Goal: Task Accomplishment & Management: Manage account settings

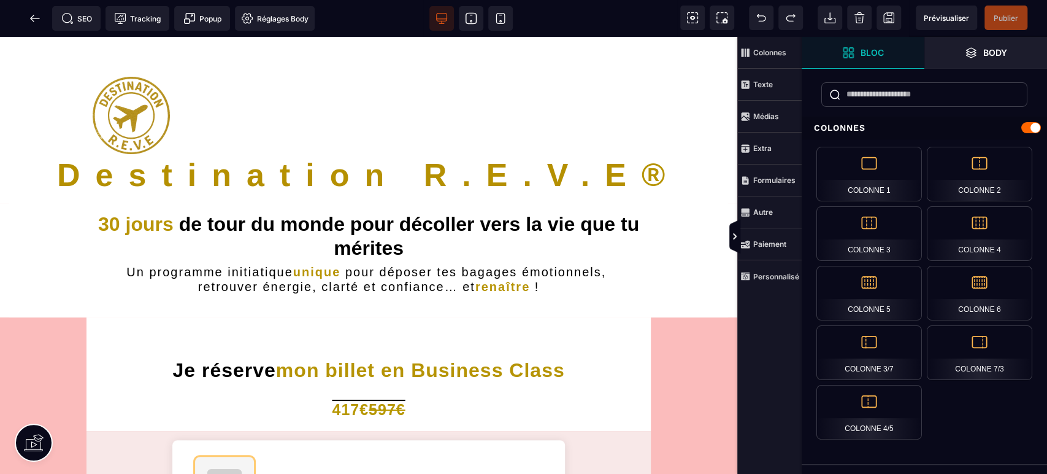
click at [877, 52] on strong "Bloc" at bounding box center [872, 52] width 23 height 9
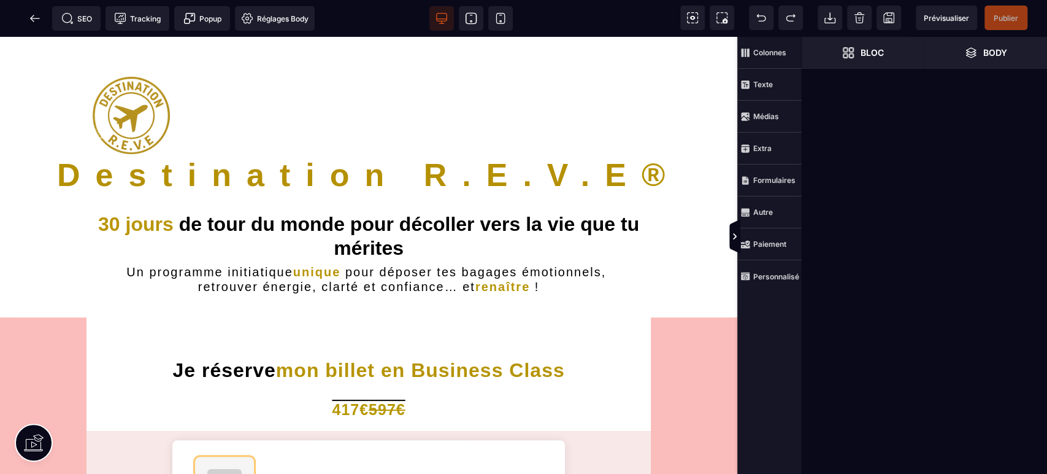
click at [1021, 43] on span "Body" at bounding box center [985, 53] width 123 height 32
click at [888, 58] on span "Bloc" at bounding box center [863, 53] width 123 height 32
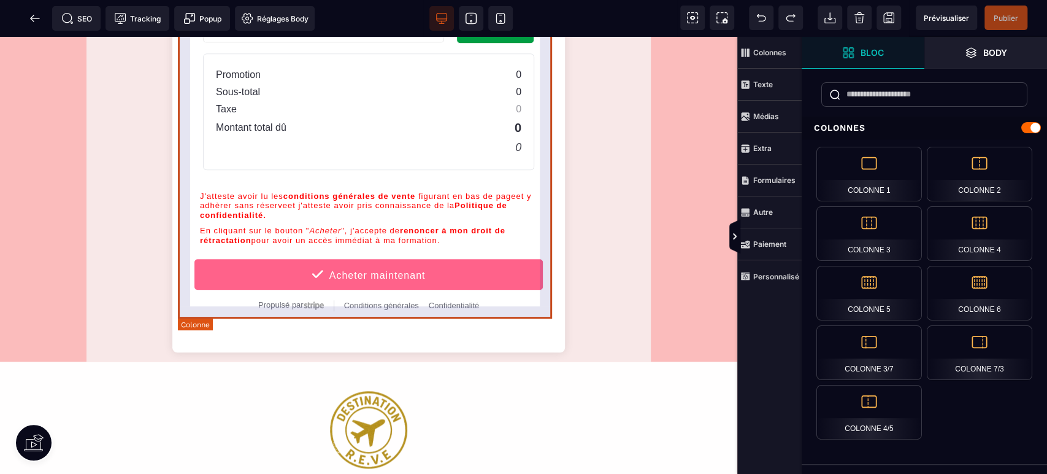
scroll to position [772, 0]
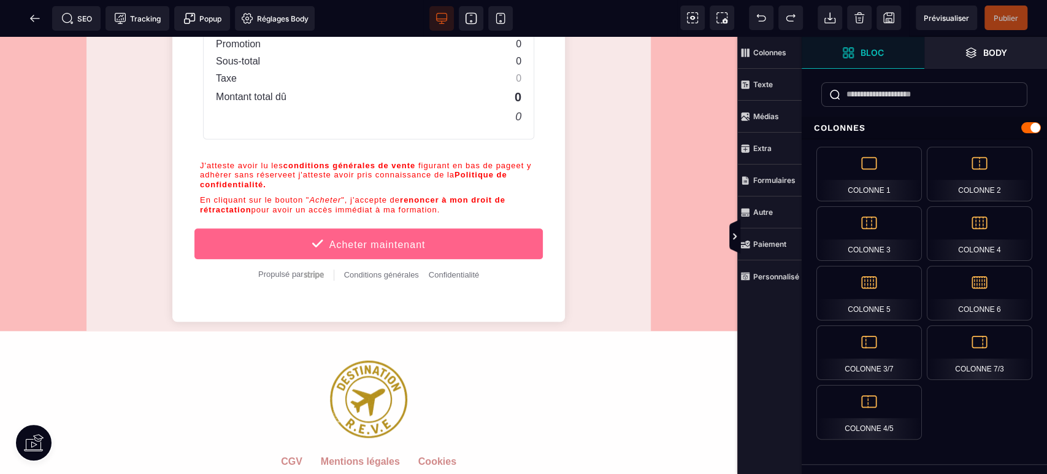
click at [29, 17] on icon at bounding box center [35, 18] width 12 height 12
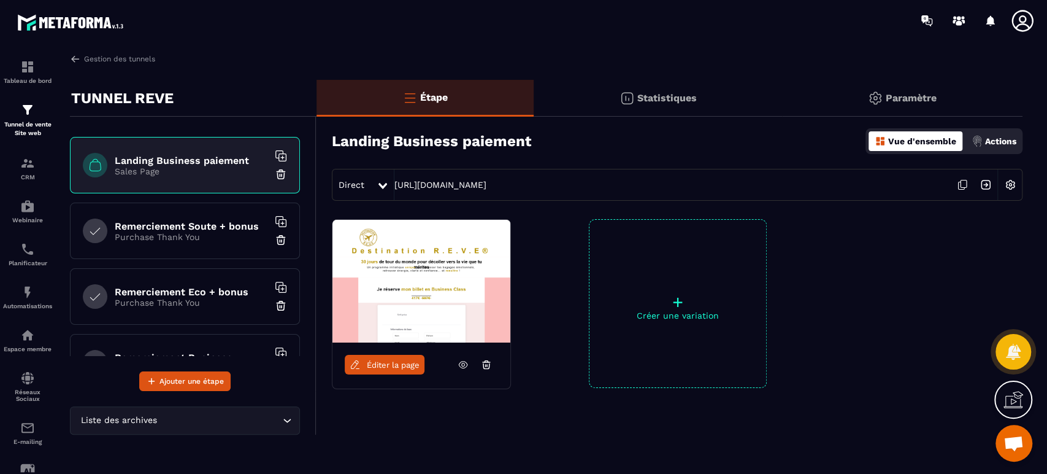
scroll to position [272, 0]
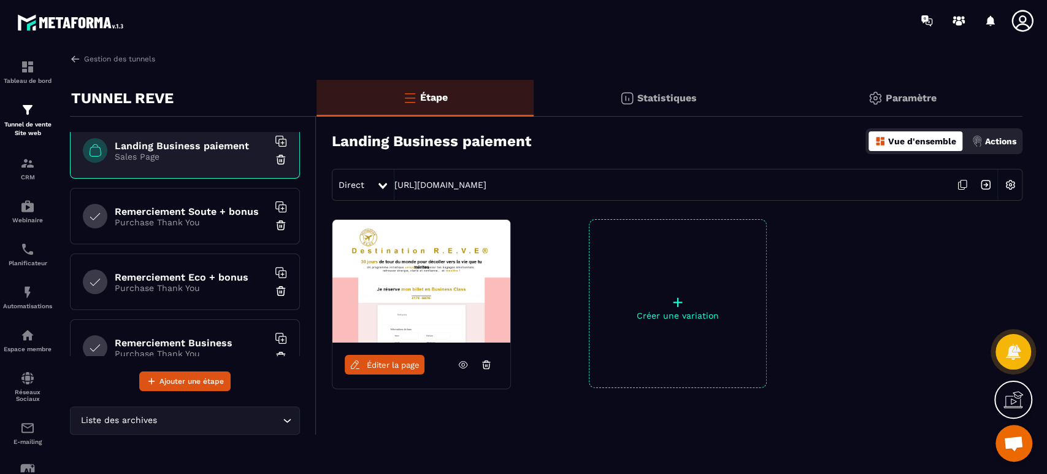
click at [1010, 185] on img at bounding box center [1010, 184] width 23 height 23
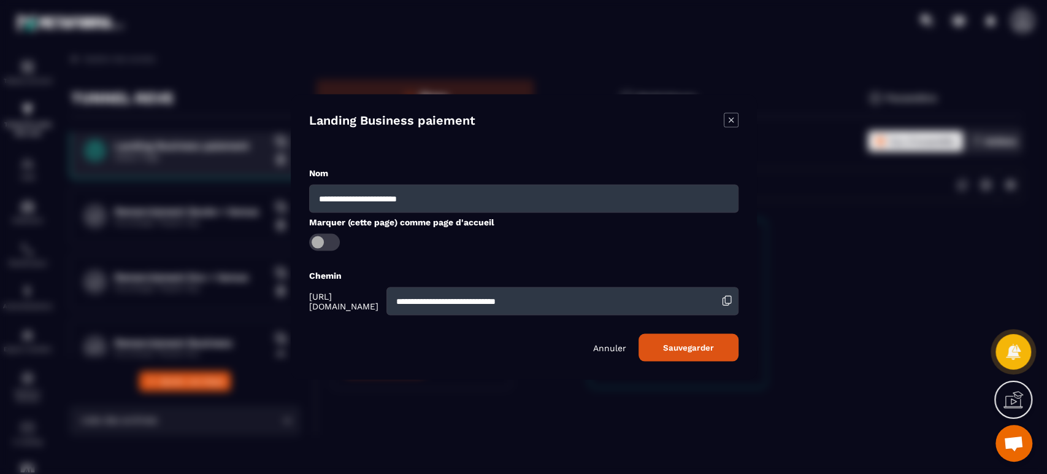
click at [609, 355] on div "Annuler Sauvegarder" at bounding box center [523, 348] width 429 height 28
click at [610, 347] on p "Annuler" at bounding box center [609, 347] width 33 height 10
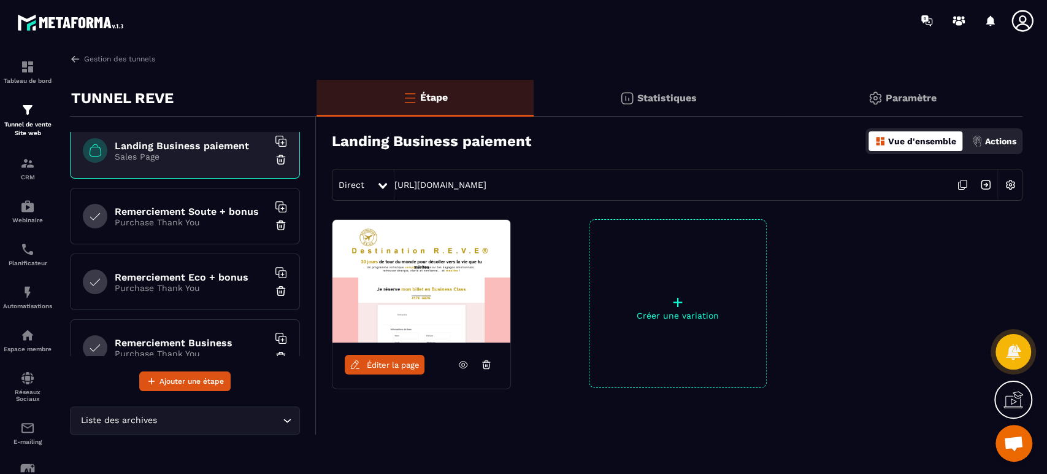
click at [1005, 144] on p "Actions" at bounding box center [1000, 141] width 31 height 10
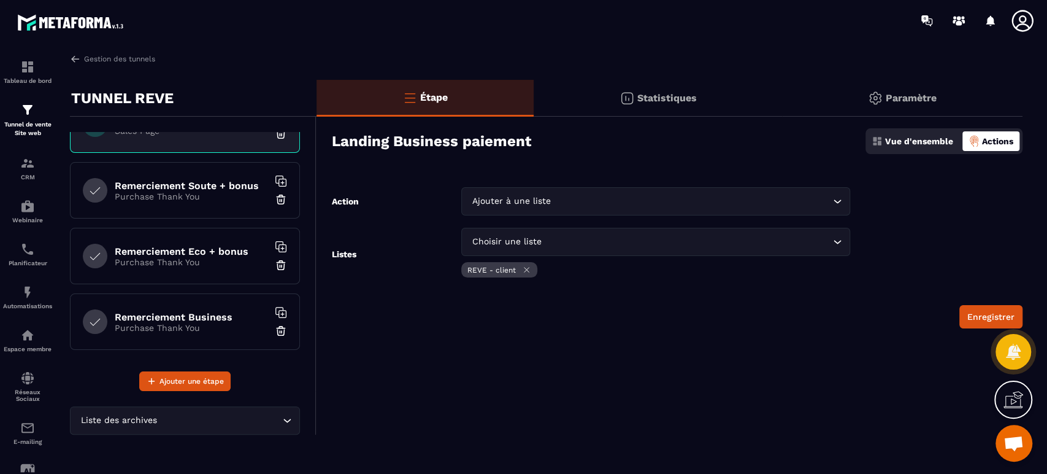
scroll to position [318, 0]
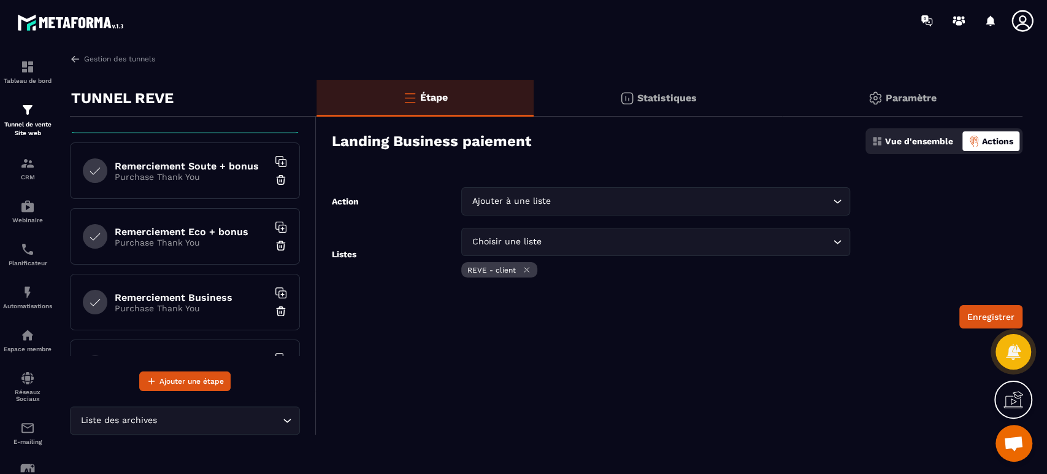
click at [209, 297] on h6 "Remerciement Business" at bounding box center [191, 297] width 153 height 12
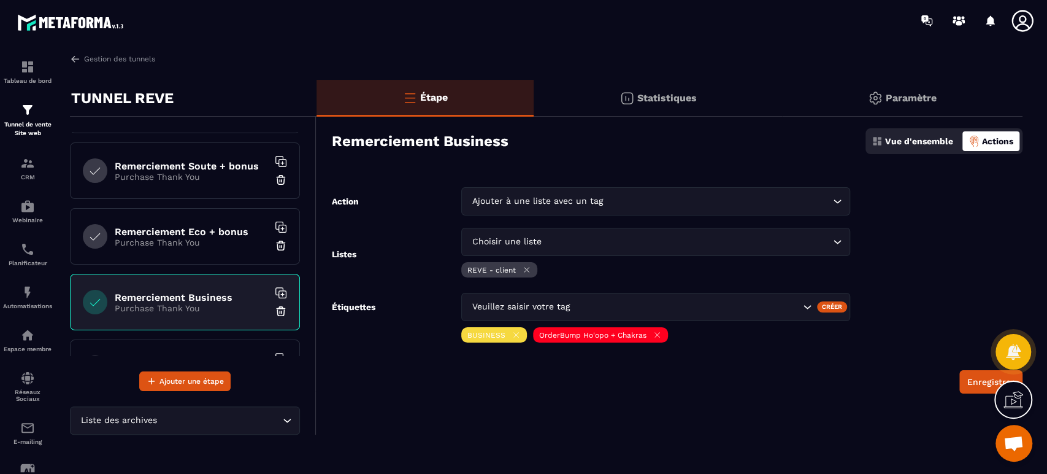
click at [191, 232] on h6 "Remerciement Eco + bonus" at bounding box center [191, 232] width 153 height 12
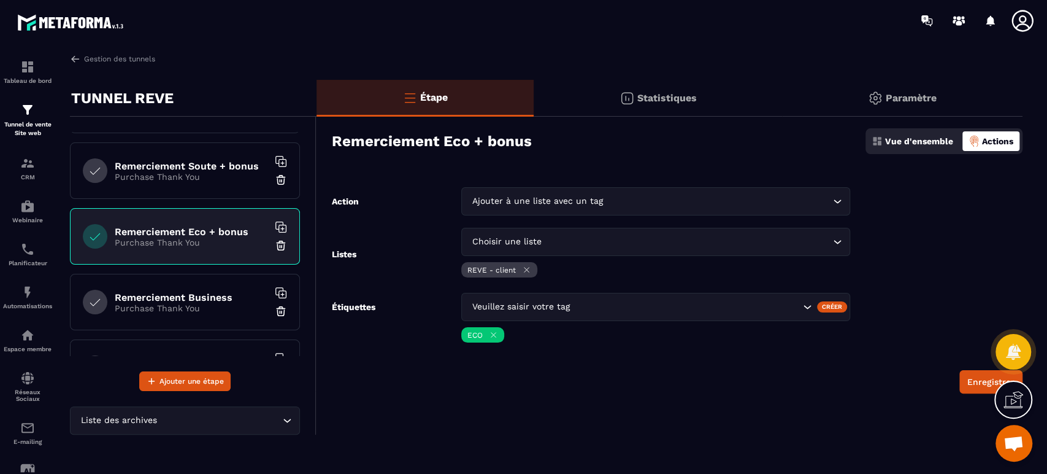
click at [199, 175] on p "Purchase Thank You" at bounding box center [191, 177] width 153 height 10
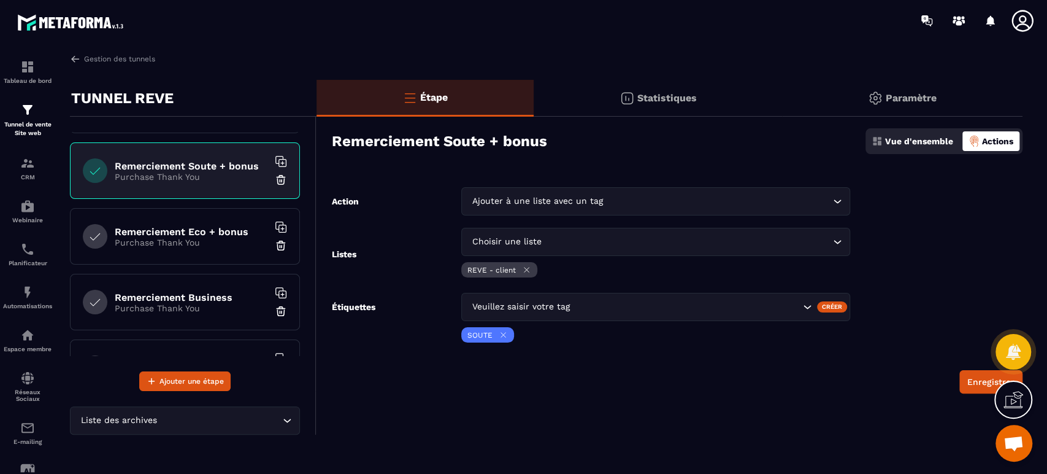
click at [206, 234] on h6 "Remerciement Eco + bonus" at bounding box center [191, 232] width 153 height 12
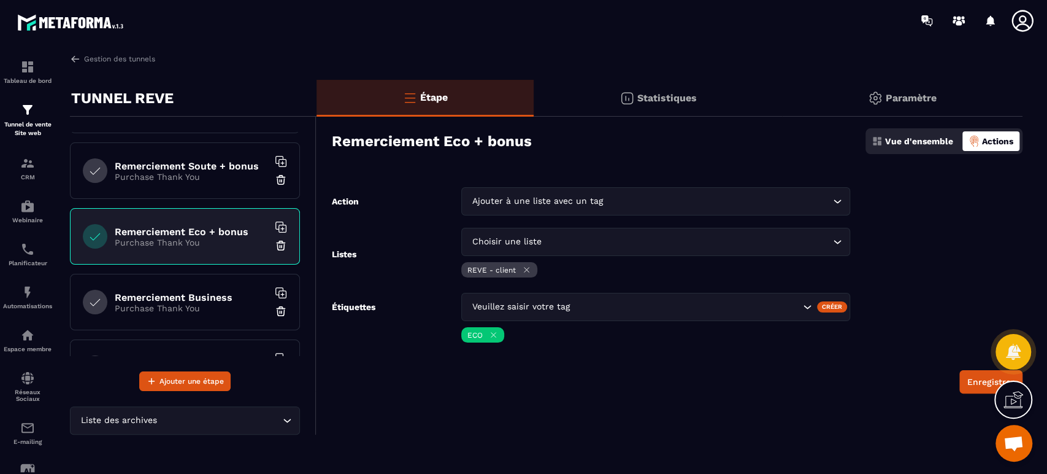
click at [212, 312] on div "Remerciement Business Purchase Thank You" at bounding box center [185, 302] width 230 height 56
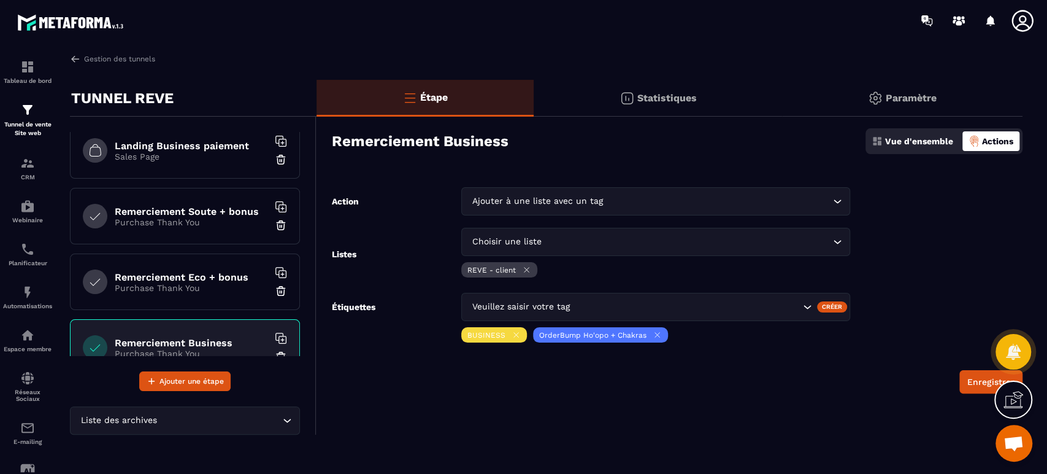
scroll to position [227, 0]
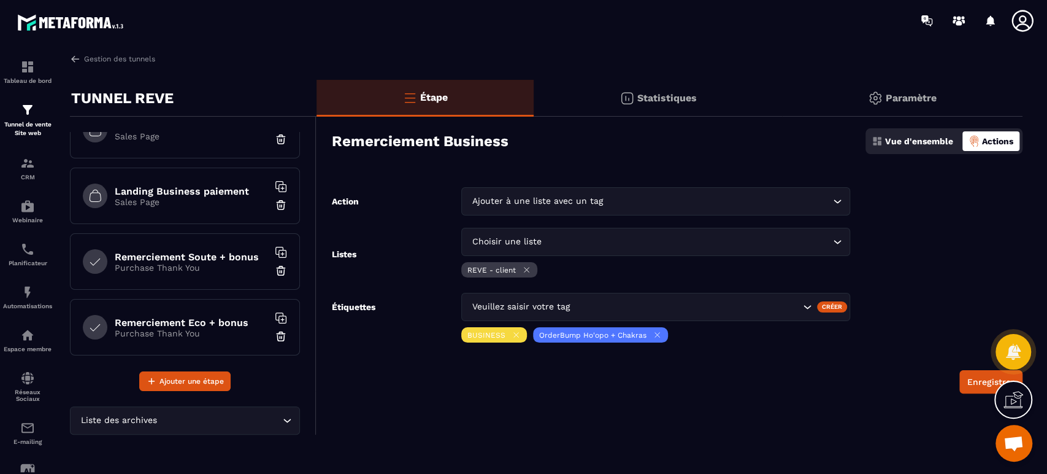
click at [207, 204] on p "Sales Page" at bounding box center [191, 202] width 153 height 10
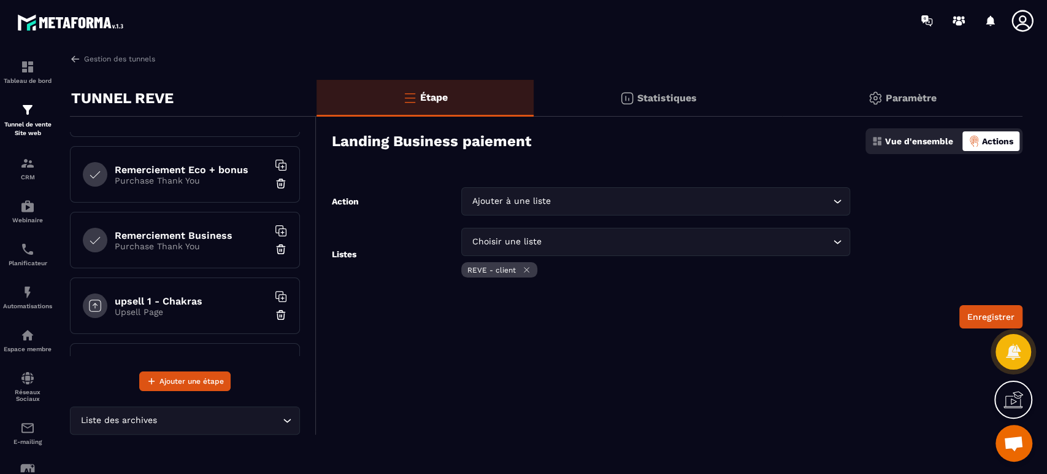
scroll to position [409, 0]
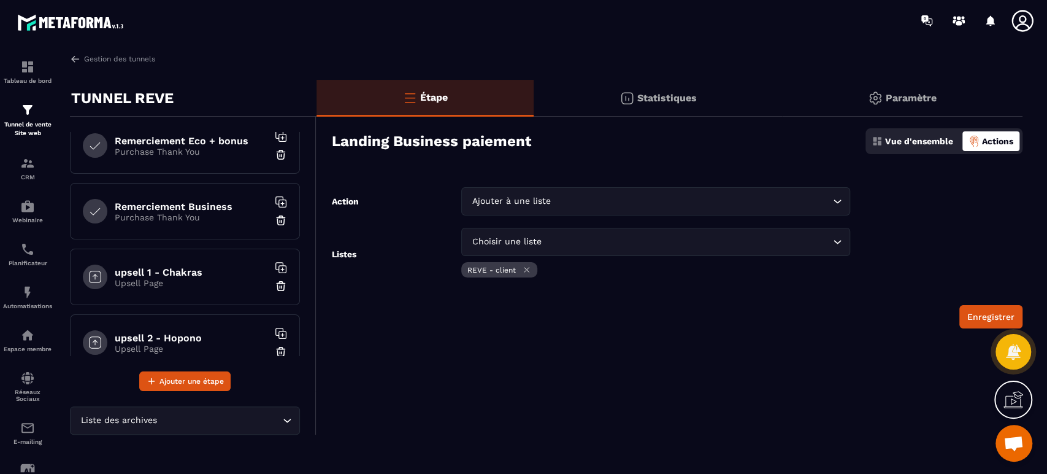
click at [206, 209] on h6 "Remerciement Business" at bounding box center [191, 207] width 153 height 12
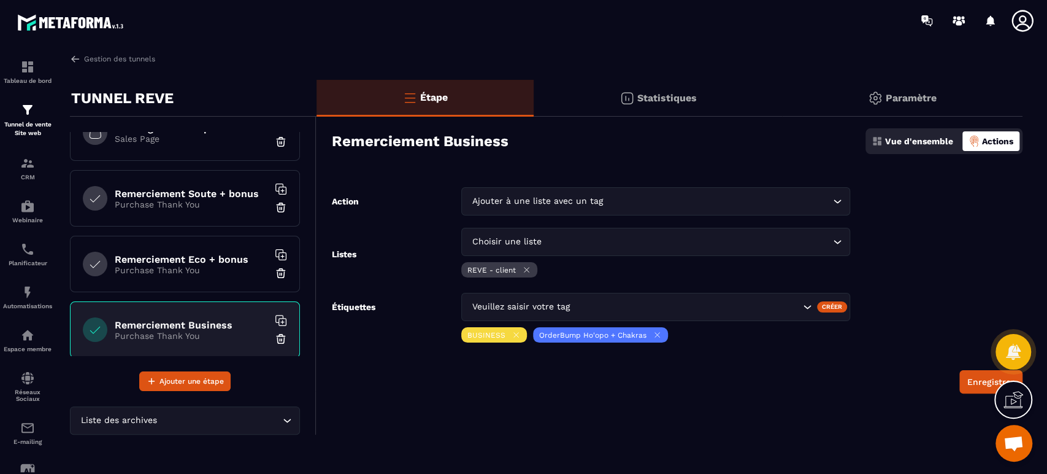
scroll to position [272, 0]
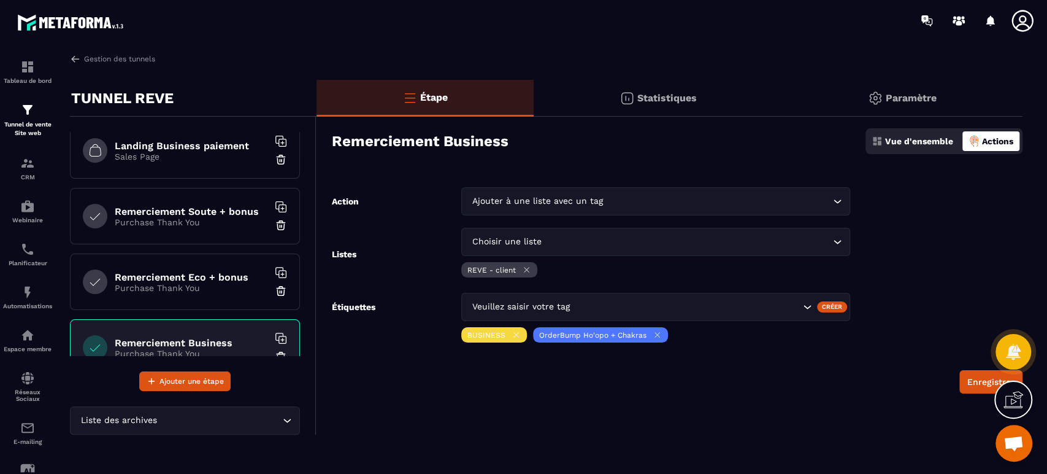
click at [197, 148] on h6 "Landing Business paiement" at bounding box center [191, 146] width 153 height 12
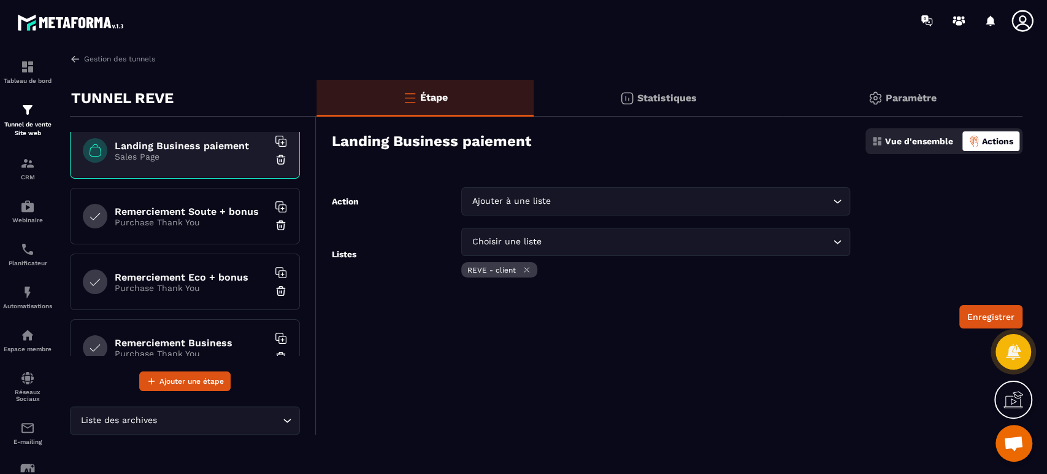
click at [1009, 404] on icon at bounding box center [1014, 400] width 20 height 20
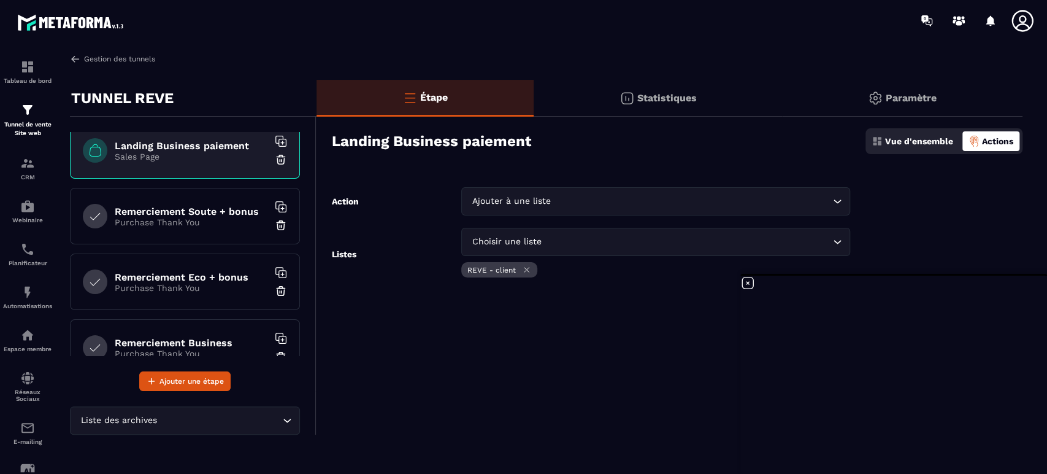
click at [88, 64] on link "Gestion des tunnels" at bounding box center [112, 58] width 85 height 11
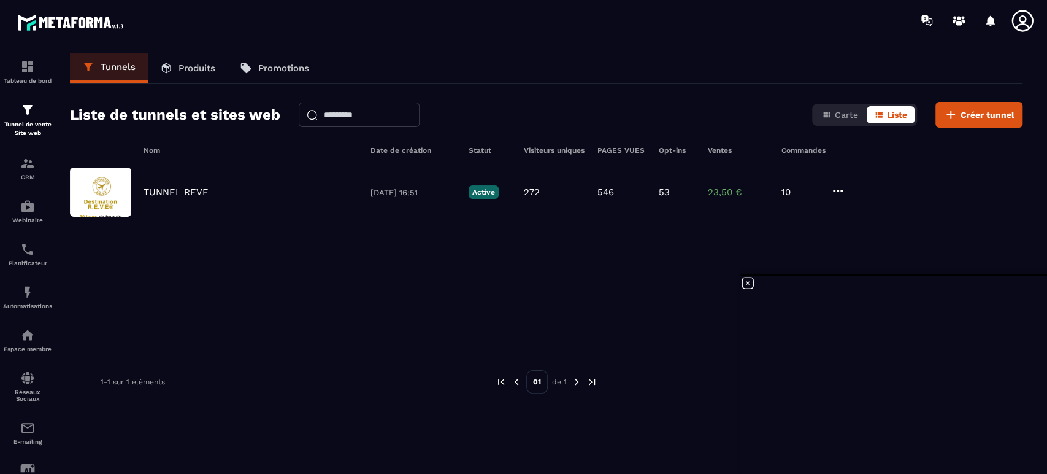
click at [0, 0] on img at bounding box center [0, 0] width 0 height 0
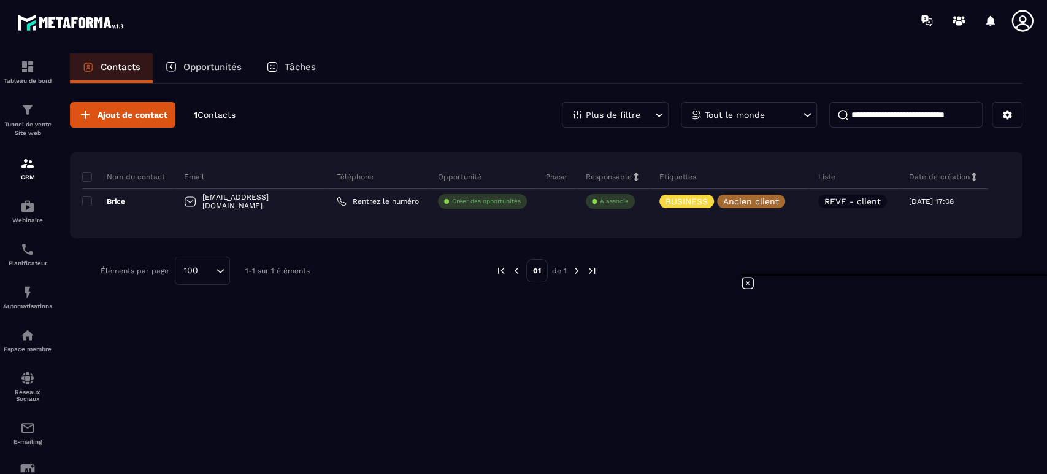
click at [88, 198] on span at bounding box center [87, 201] width 10 height 10
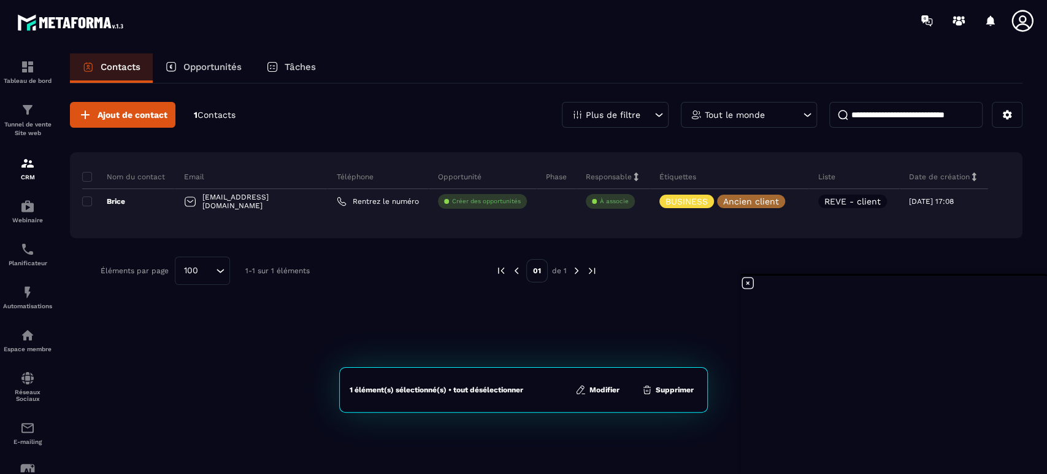
click at [0, 0] on icon at bounding box center [0, 0] width 0 height 0
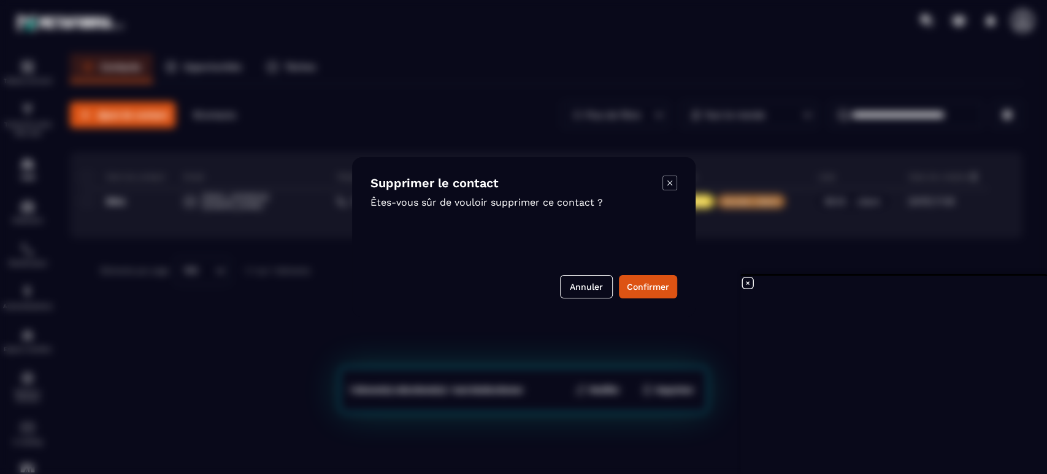
click at [651, 283] on button "Confirmer" at bounding box center [648, 286] width 58 height 23
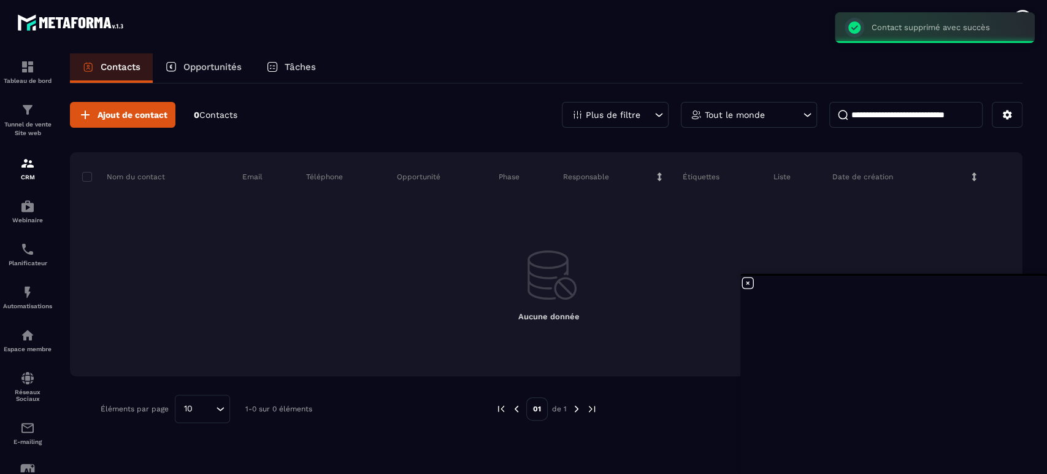
click at [749, 283] on icon at bounding box center [747, 282] width 15 height 15
